Goal: Task Accomplishment & Management: Use online tool/utility

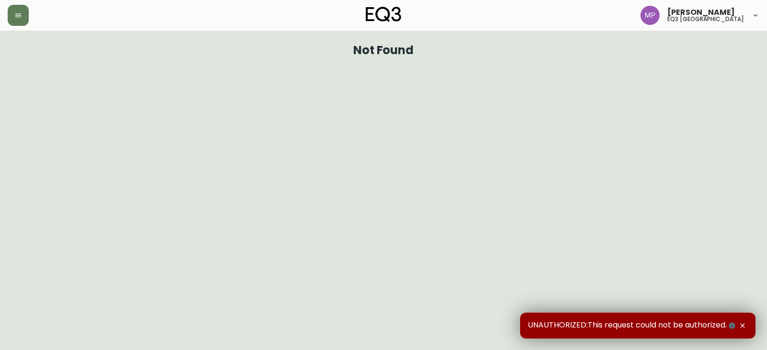
click at [720, 18] on h5 "eq3 [GEOGRAPHIC_DATA]" at bounding box center [705, 19] width 77 height 6
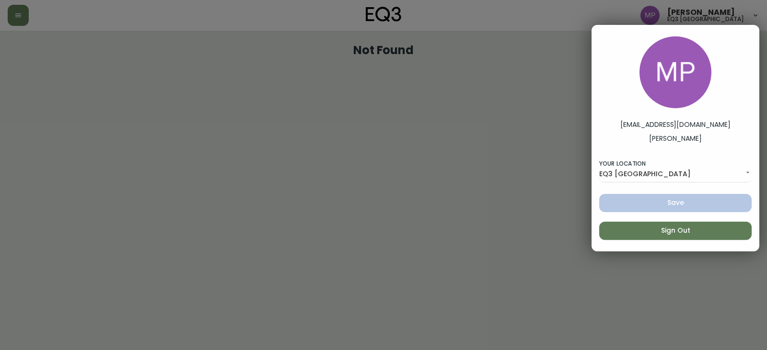
click at [720, 16] on div at bounding box center [383, 175] width 767 height 350
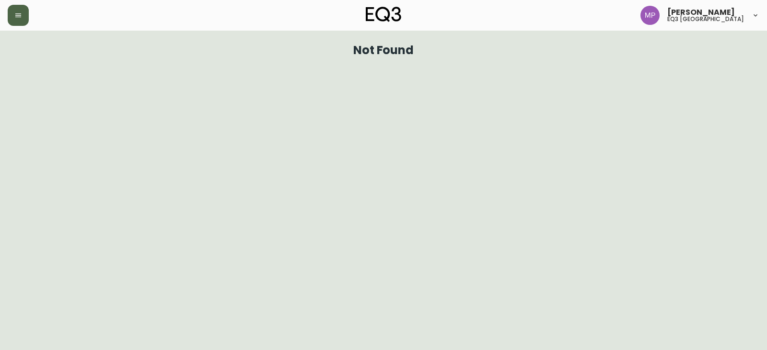
click at [24, 16] on button "button" at bounding box center [18, 15] width 21 height 21
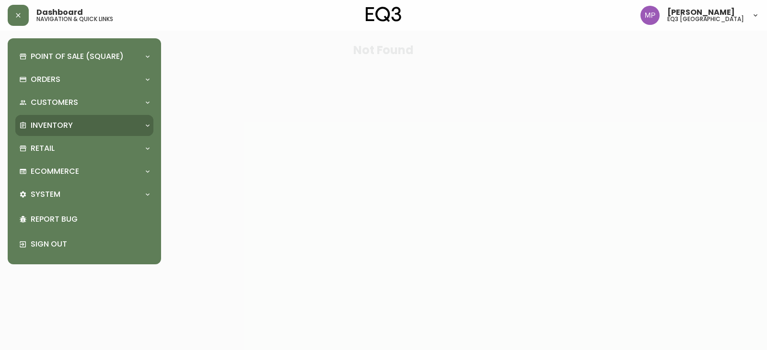
click at [54, 121] on p "Inventory" at bounding box center [52, 125] width 42 height 11
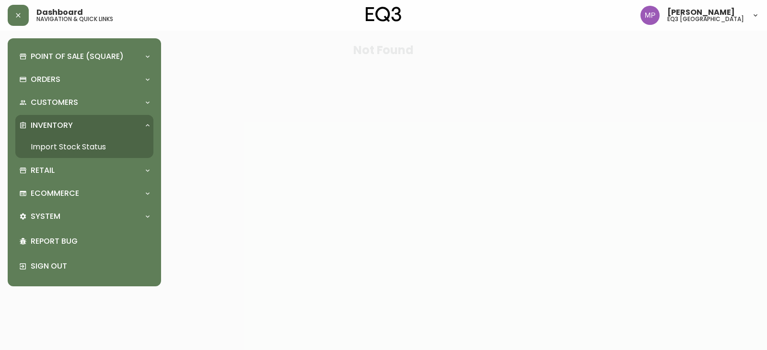
click at [70, 147] on link "Import Stock Status" at bounding box center [84, 147] width 138 height 22
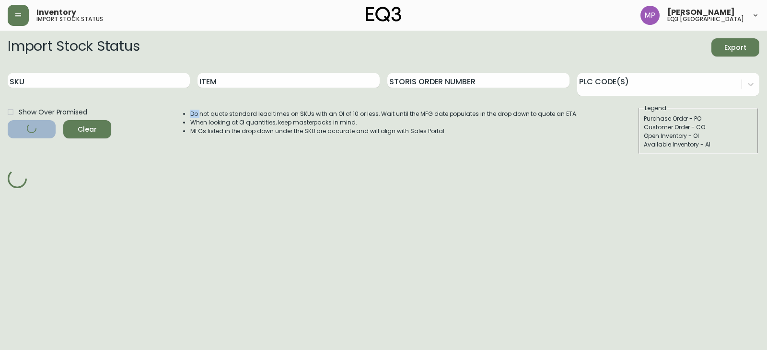
click at [70, 147] on div "Show Over Promised Filter Clear" at bounding box center [60, 129] width 104 height 50
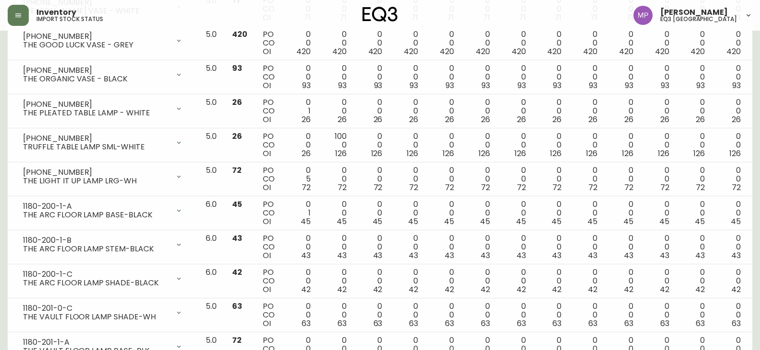
scroll to position [48, 0]
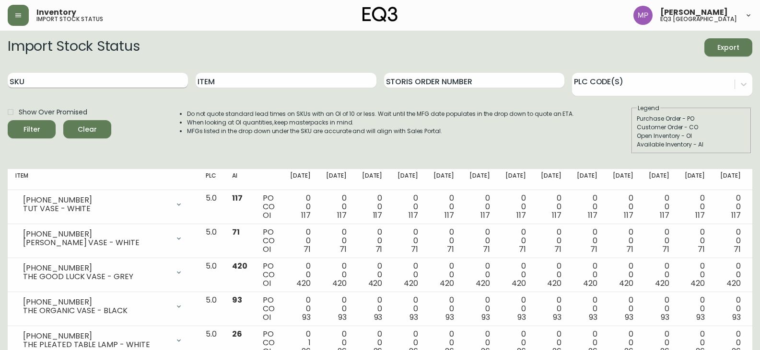
click at [89, 77] on input "SKU" at bounding box center [98, 80] width 180 height 15
paste input "2030-509-4-A"
type input "2030-509-4-A"
click at [8, 120] on button "Filter" at bounding box center [32, 129] width 48 height 18
click at [236, 81] on input "Item" at bounding box center [286, 80] width 180 height 15
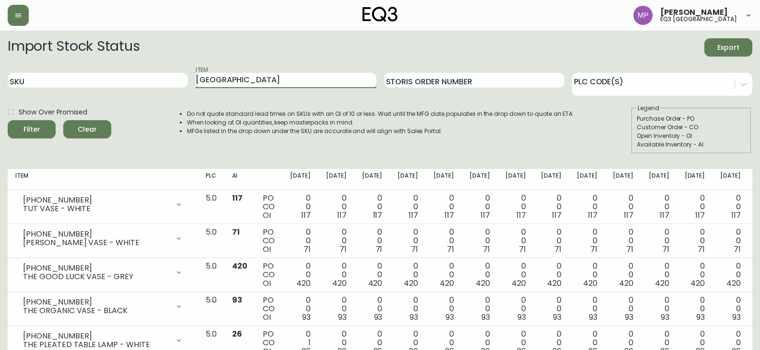
click at [8, 120] on button "Filter" at bounding box center [32, 129] width 48 height 18
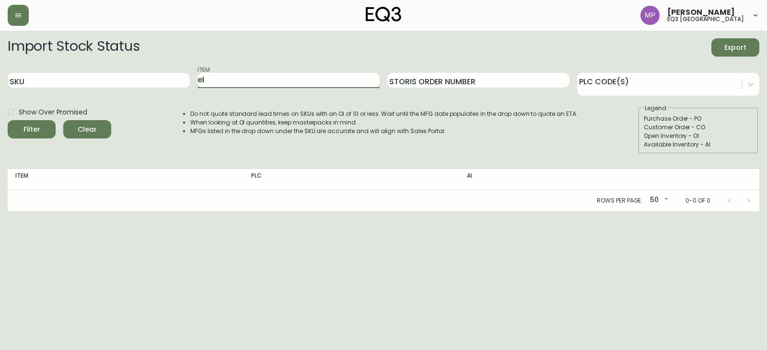
type input "e"
type input "ELBA"
click at [8, 120] on button "Filter" at bounding box center [32, 129] width 48 height 18
click at [91, 131] on span "Clear" at bounding box center [87, 130] width 33 height 12
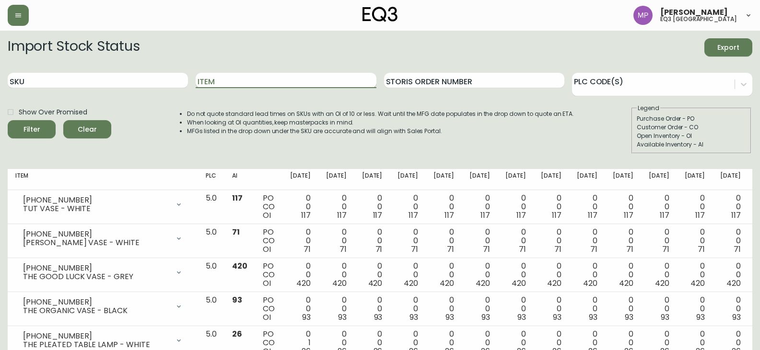
click at [227, 80] on input "Item" at bounding box center [286, 80] width 180 height 15
click at [8, 120] on button "Filter" at bounding box center [32, 129] width 48 height 18
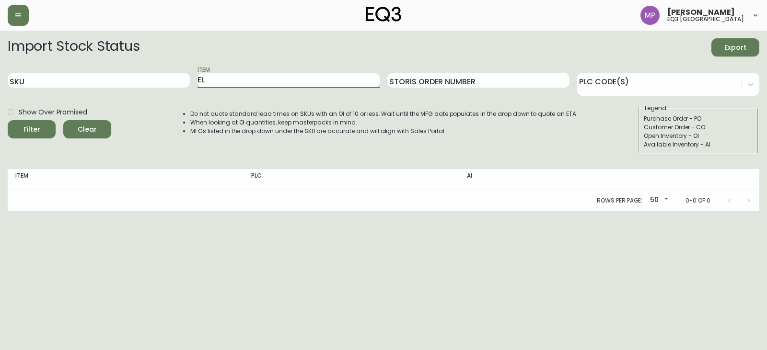
type input "E"
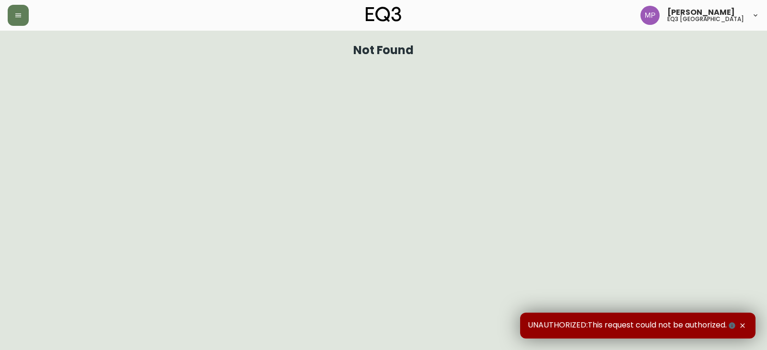
drag, startPoint x: 0, startPoint y: 0, endPoint x: 255, endPoint y: 214, distance: 332.8
click at [258, 62] on html "Maria Paukovic eq3 winnipeg Not Found UNAUTHORIZED:This request could not be au…" at bounding box center [383, 31] width 767 height 62
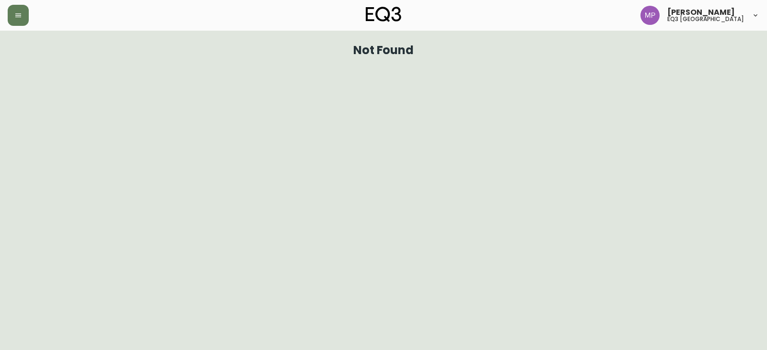
click at [755, 13] on icon at bounding box center [756, 16] width 8 height 8
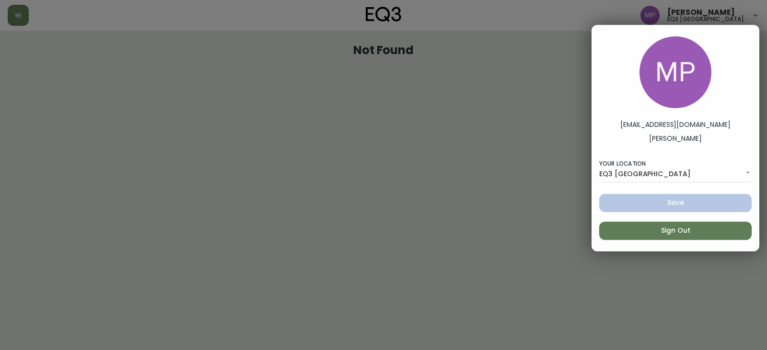
click at [576, 175] on div at bounding box center [383, 175] width 767 height 350
